Goal: Unclear

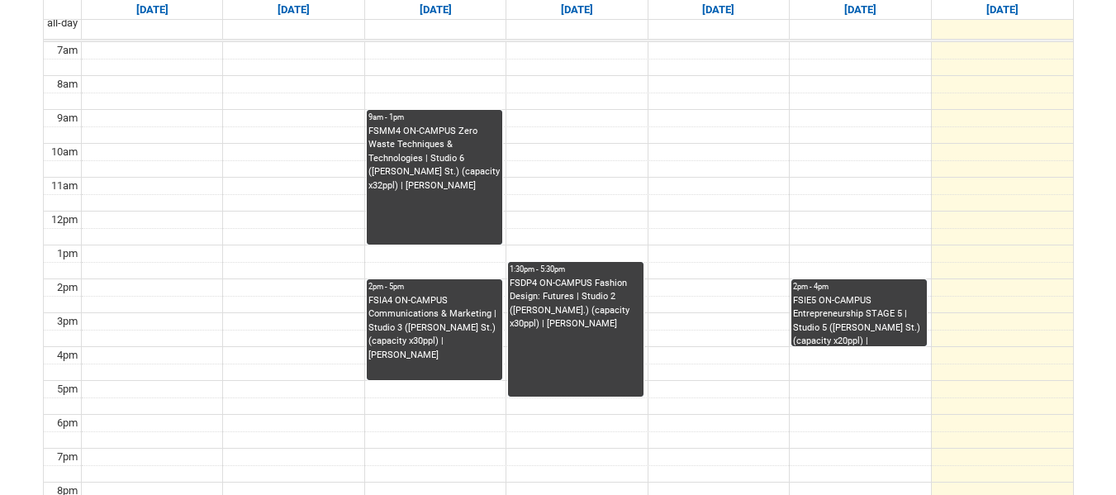
scroll to position [413, 0]
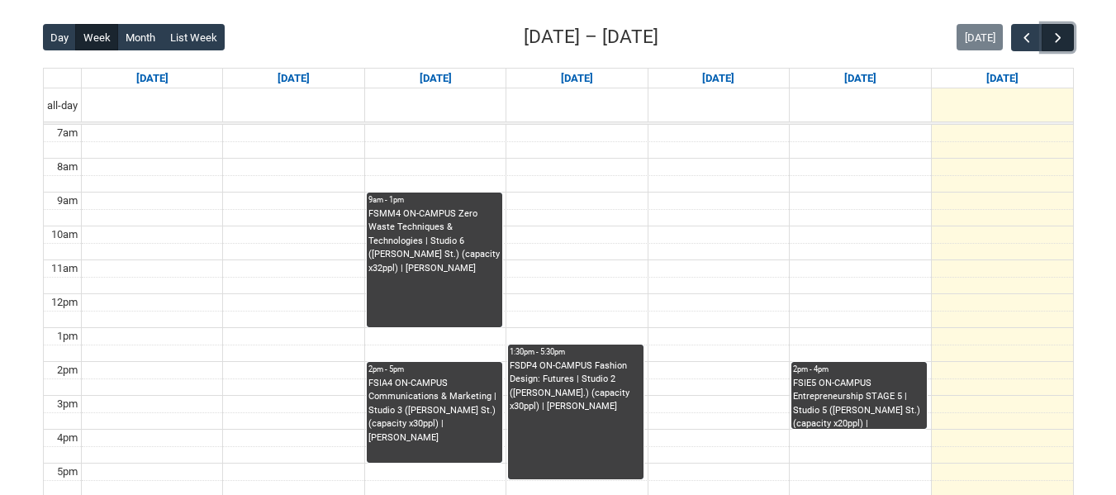
click at [1064, 31] on span "button" at bounding box center [1058, 38] width 17 height 17
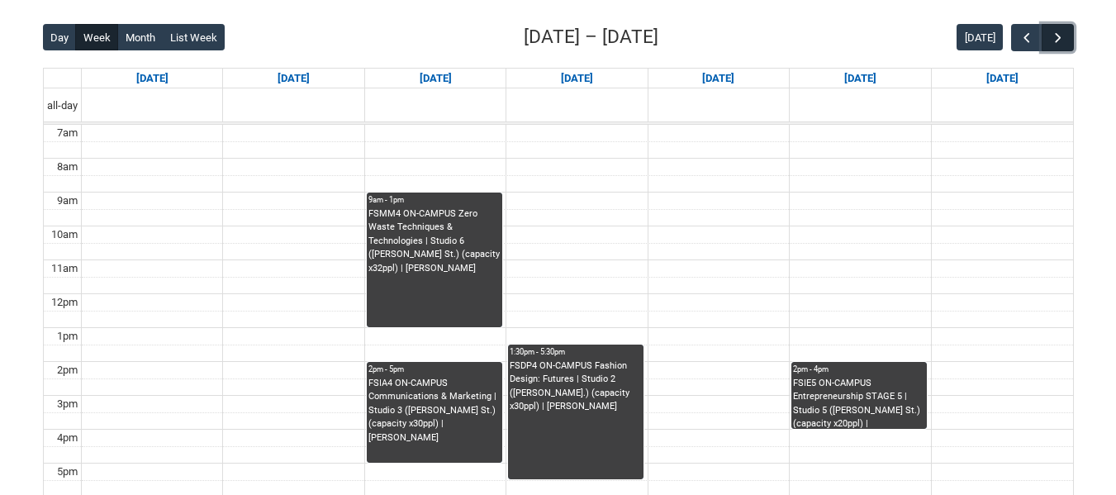
click at [1063, 31] on span "button" at bounding box center [1058, 38] width 17 height 17
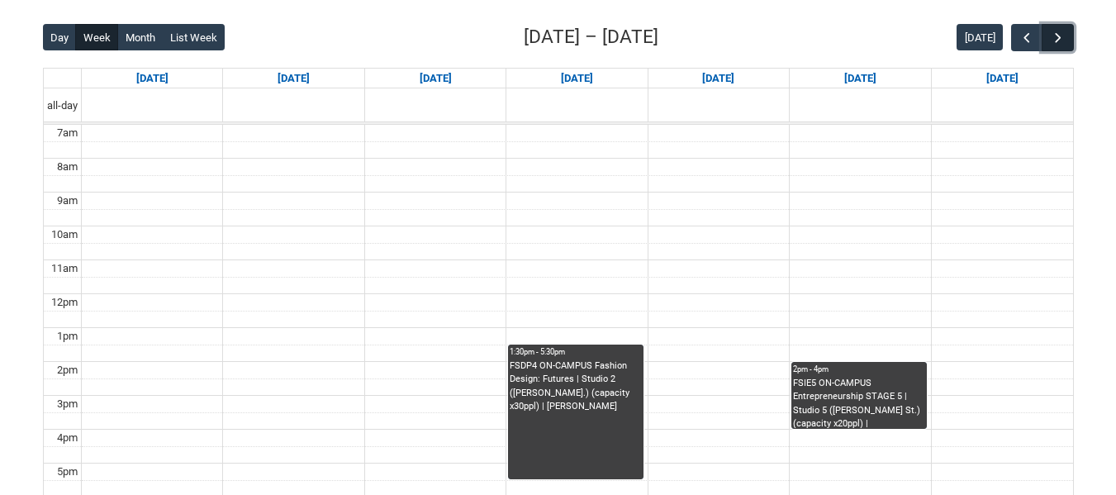
click at [1063, 31] on span "button" at bounding box center [1058, 38] width 17 height 17
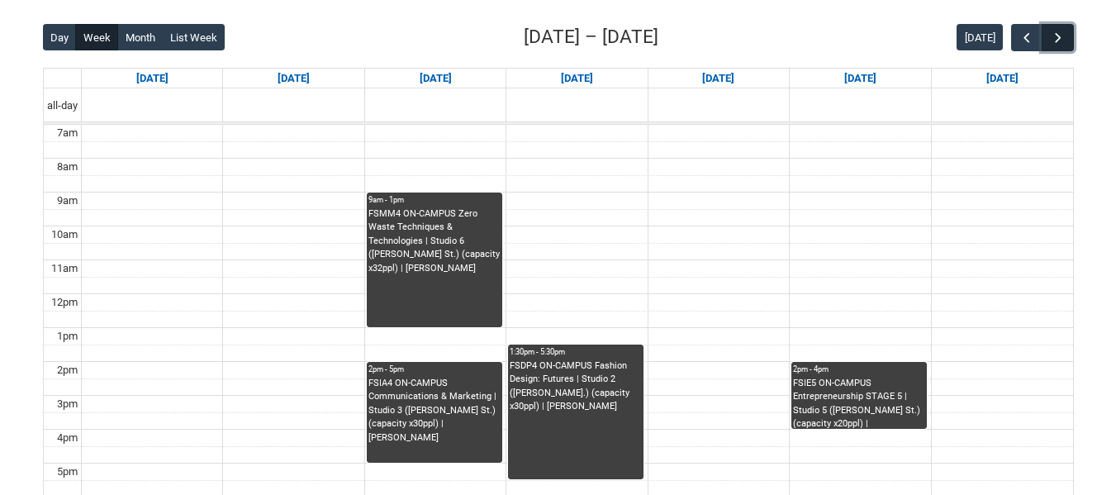
click at [1063, 31] on span "button" at bounding box center [1058, 38] width 17 height 17
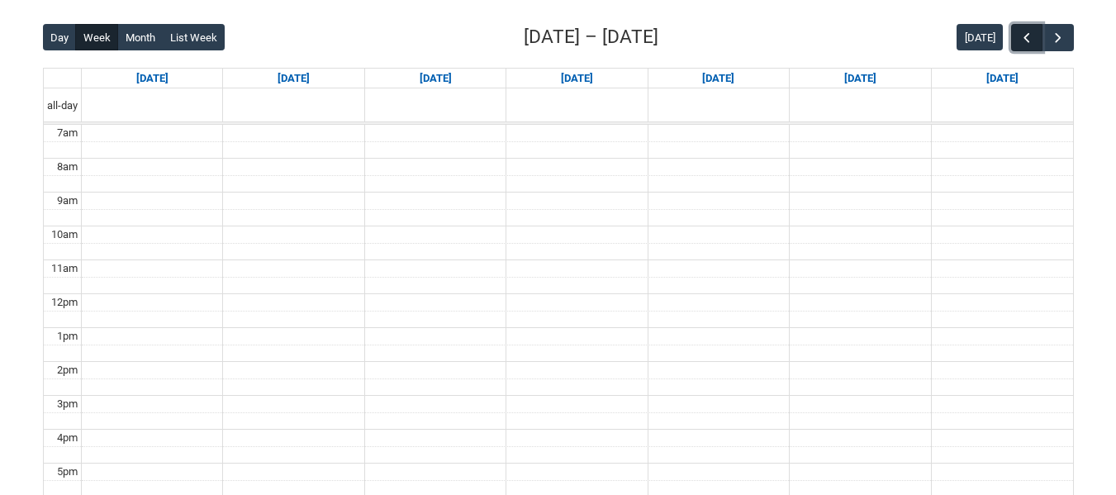
click at [1019, 45] on span "button" at bounding box center [1026, 38] width 17 height 17
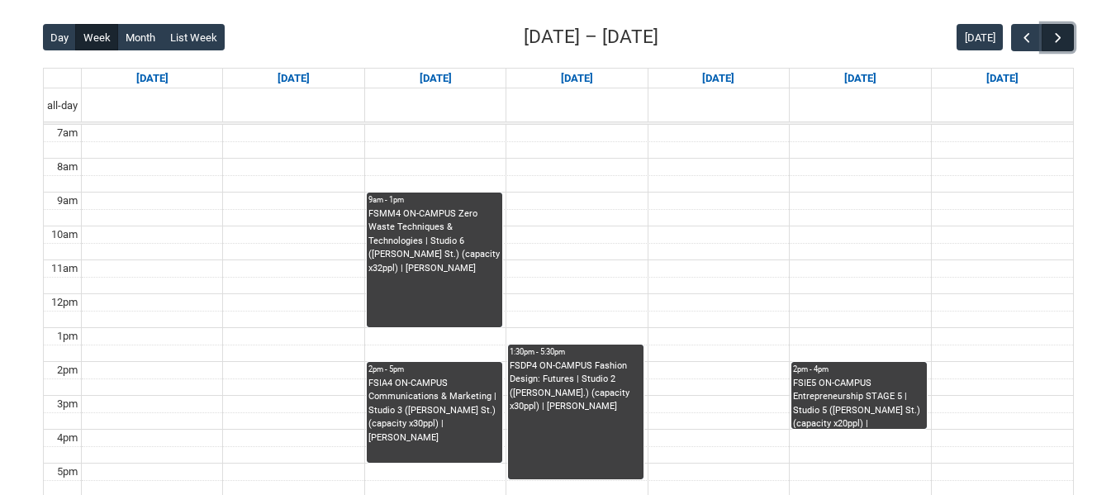
click at [1056, 43] on span "button" at bounding box center [1058, 38] width 17 height 17
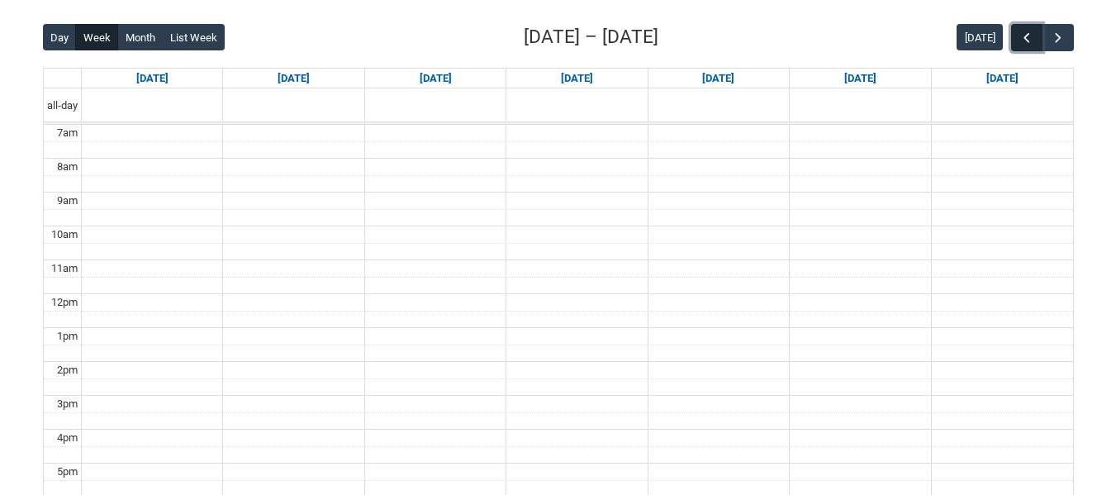
click at [1029, 42] on span "button" at bounding box center [1026, 38] width 17 height 17
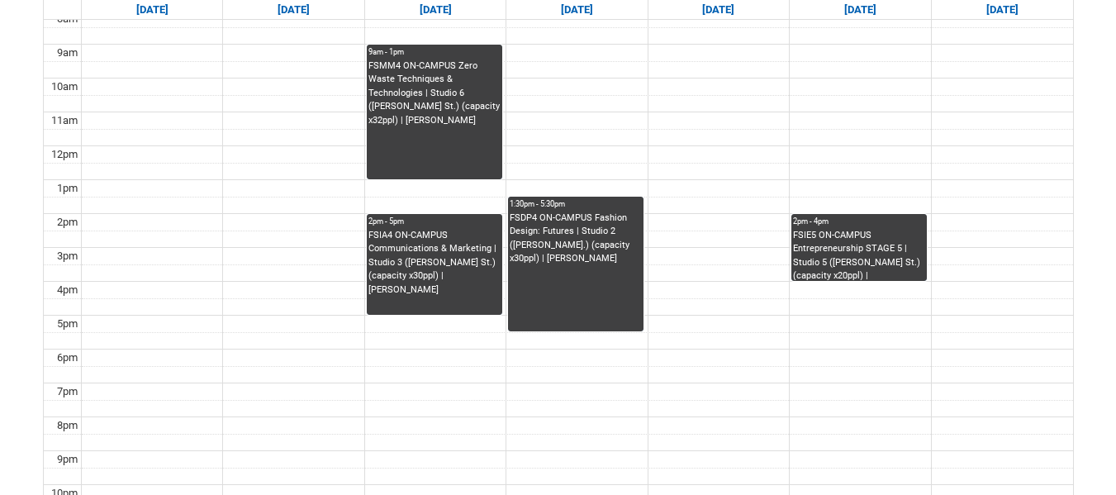
scroll to position [578, 0]
